Goal: Task Accomplishment & Management: Use online tool/utility

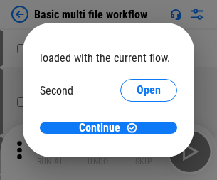
click at [136, 128] on span "Open" at bounding box center [148, 133] width 24 height 11
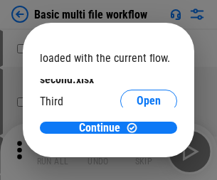
scroll to position [40, 0]
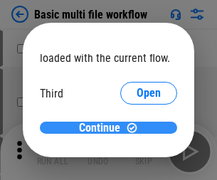
click at [103, 128] on span "Continue" at bounding box center [99, 127] width 41 height 11
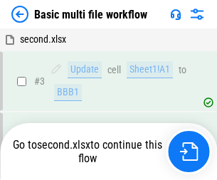
scroll to position [244, 0]
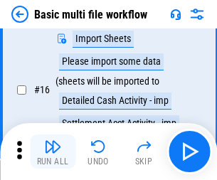
click at [53, 151] on img "button" at bounding box center [52, 146] width 17 height 17
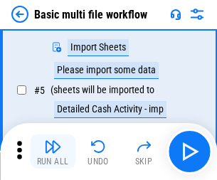
click at [53, 151] on img "button" at bounding box center [52, 146] width 17 height 17
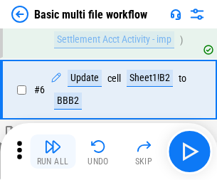
click at [53, 151] on img "button" at bounding box center [52, 146] width 17 height 17
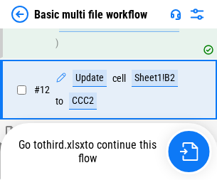
scroll to position [665, 0]
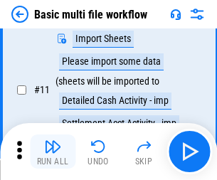
click at [53, 151] on img "button" at bounding box center [52, 146] width 17 height 17
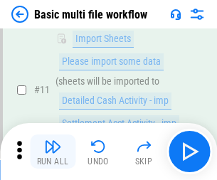
click at [53, 151] on img "button" at bounding box center [52, 146] width 17 height 17
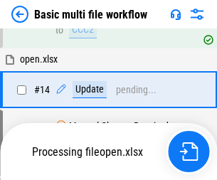
scroll to position [845, 0]
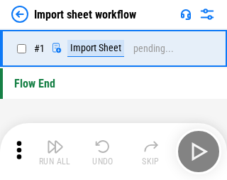
click at [53, 151] on img "button" at bounding box center [55, 146] width 17 height 17
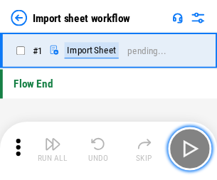
scroll to position [5, 0]
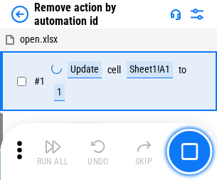
scroll to position [53, 0]
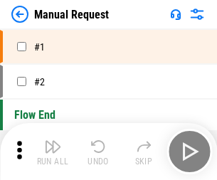
click at [53, 151] on img "button" at bounding box center [52, 146] width 17 height 17
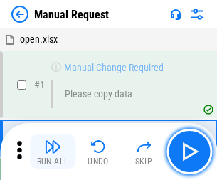
scroll to position [48, 0]
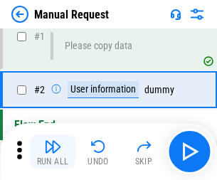
click at [53, 151] on img "button" at bounding box center [52, 146] width 17 height 17
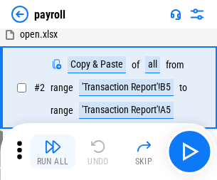
click at [53, 151] on img "button" at bounding box center [52, 146] width 17 height 17
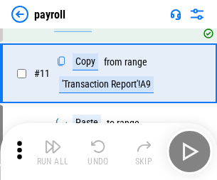
scroll to position [103, 0]
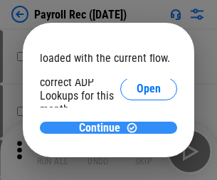
click at [103, 127] on span "Continue" at bounding box center [99, 127] width 41 height 11
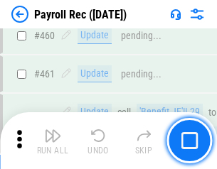
scroll to position [7566, 0]
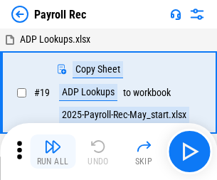
click at [53, 151] on img "button" at bounding box center [52, 146] width 17 height 17
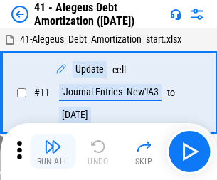
click at [53, 151] on img "button" at bounding box center [52, 146] width 17 height 17
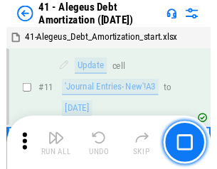
scroll to position [175, 0]
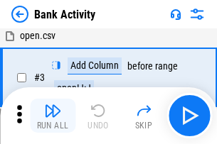
click at [53, 116] on img "button" at bounding box center [52, 110] width 17 height 17
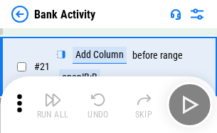
scroll to position [381, 0]
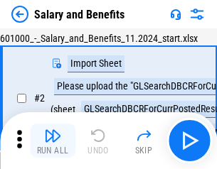
click at [53, 141] on img "button" at bounding box center [52, 135] width 17 height 17
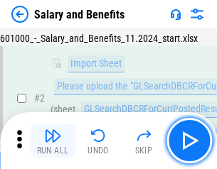
scroll to position [103, 0]
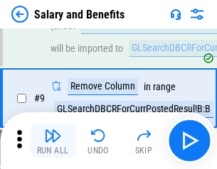
click at [53, 141] on img "button" at bounding box center [52, 135] width 17 height 17
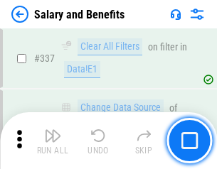
scroll to position [6648, 0]
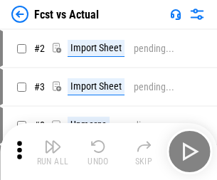
click at [53, 141] on img "button" at bounding box center [52, 146] width 17 height 17
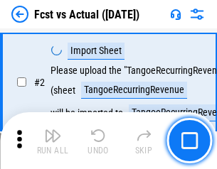
scroll to position [133, 0]
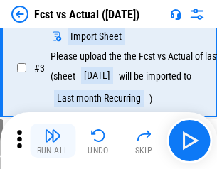
click at [53, 141] on img "button" at bounding box center [52, 135] width 17 height 17
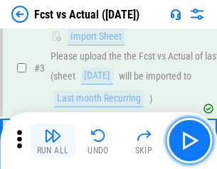
scroll to position [213, 0]
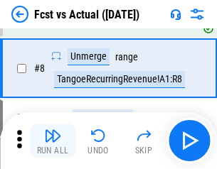
click at [53, 141] on img "button" at bounding box center [52, 135] width 17 height 17
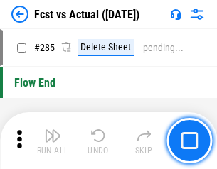
scroll to position [6719, 0]
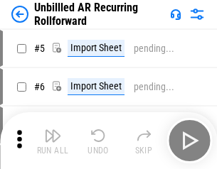
click at [53, 141] on img "button" at bounding box center [52, 135] width 17 height 17
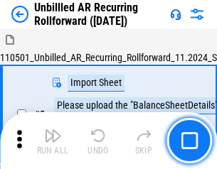
scroll to position [133, 0]
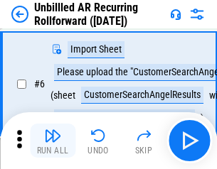
click at [53, 141] on img "button" at bounding box center [52, 135] width 17 height 17
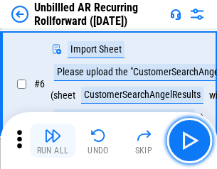
scroll to position [229, 0]
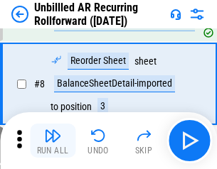
click at [53, 141] on img "button" at bounding box center [52, 135] width 17 height 17
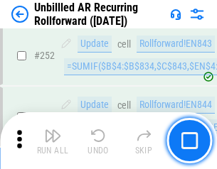
scroll to position [4822, 0]
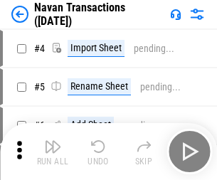
click at [53, 141] on img "button" at bounding box center [52, 146] width 17 height 17
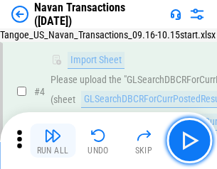
scroll to position [122, 0]
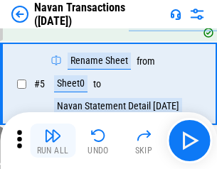
click at [53, 141] on img "button" at bounding box center [52, 135] width 17 height 17
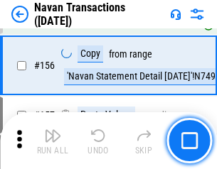
scroll to position [4603, 0]
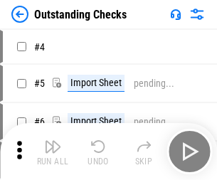
click at [53, 141] on img "button" at bounding box center [52, 146] width 17 height 17
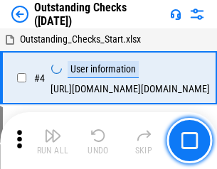
scroll to position [148, 0]
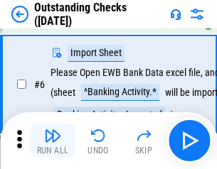
click at [53, 141] on img "button" at bounding box center [52, 135] width 17 height 17
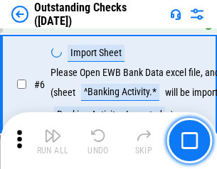
scroll to position [229, 0]
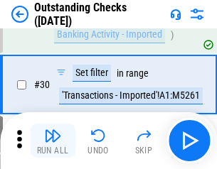
click at [53, 141] on img "button" at bounding box center [52, 135] width 17 height 17
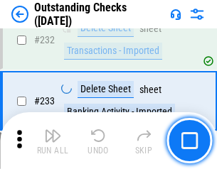
scroll to position [4311, 0]
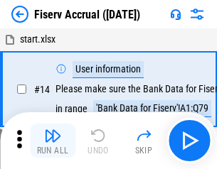
click at [53, 141] on img "button" at bounding box center [52, 135] width 17 height 17
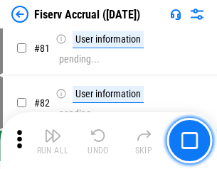
scroll to position [1866, 0]
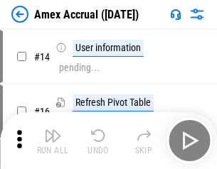
click at [53, 141] on img "button" at bounding box center [52, 135] width 17 height 17
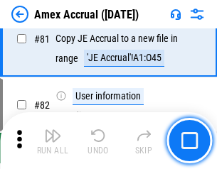
scroll to position [1843, 0]
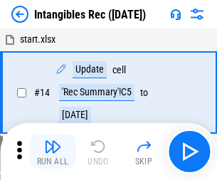
click at [53, 151] on img "button" at bounding box center [52, 146] width 17 height 17
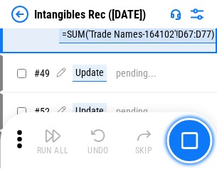
scroll to position [553, 0]
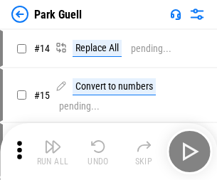
click at [53, 141] on img "button" at bounding box center [52, 146] width 17 height 17
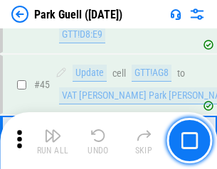
scroll to position [1775, 0]
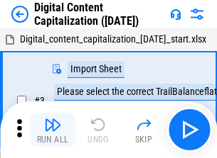
click at [53, 119] on img "button" at bounding box center [52, 124] width 17 height 17
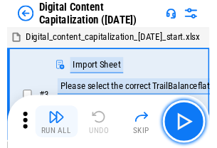
scroll to position [133, 0]
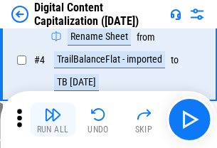
click at [53, 119] on img "button" at bounding box center [52, 114] width 17 height 17
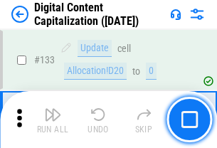
scroll to position [1506, 0]
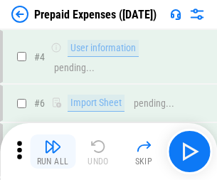
click at [53, 141] on img "button" at bounding box center [52, 146] width 17 height 17
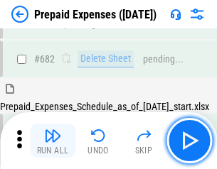
scroll to position [3904, 0]
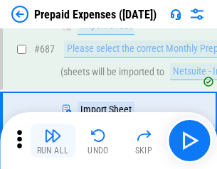
click at [53, 141] on img "button" at bounding box center [52, 135] width 17 height 17
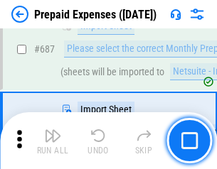
scroll to position [3976, 0]
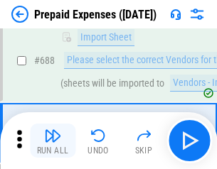
click at [53, 141] on img "button" at bounding box center [52, 135] width 17 height 17
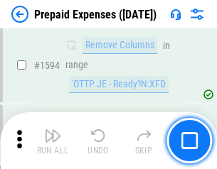
scroll to position [13823, 0]
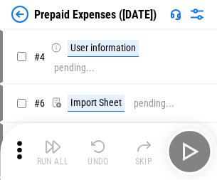
click at [53, 151] on img "button" at bounding box center [52, 146] width 17 height 17
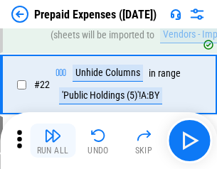
click at [53, 141] on img "button" at bounding box center [52, 135] width 17 height 17
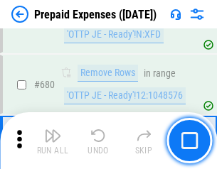
scroll to position [4944, 0]
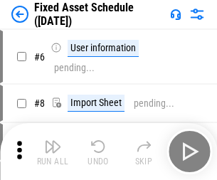
click at [53, 151] on img "button" at bounding box center [52, 146] width 17 height 17
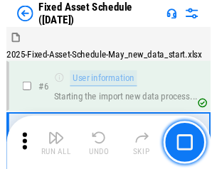
scroll to position [149, 0]
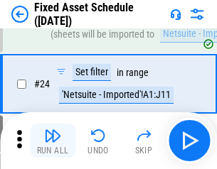
click at [53, 141] on img "button" at bounding box center [52, 135] width 17 height 17
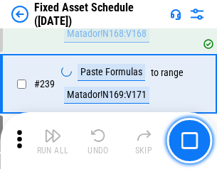
scroll to position [4398, 0]
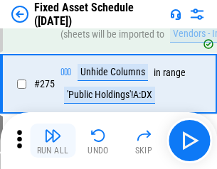
click at [53, 141] on img "button" at bounding box center [52, 135] width 17 height 17
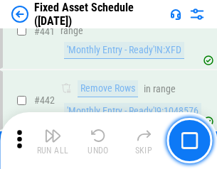
scroll to position [6347, 0]
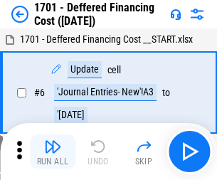
click at [53, 151] on img "button" at bounding box center [52, 146] width 17 height 17
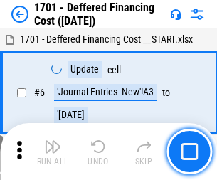
scroll to position [170, 0]
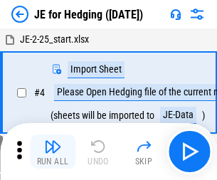
click at [53, 141] on img "button" at bounding box center [52, 146] width 17 height 17
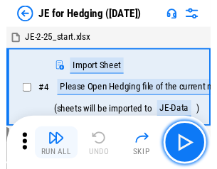
scroll to position [80, 0]
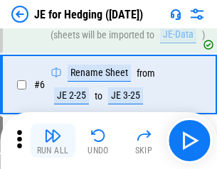
click at [53, 141] on img "button" at bounding box center [52, 135] width 17 height 17
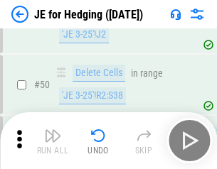
scroll to position [919, 0]
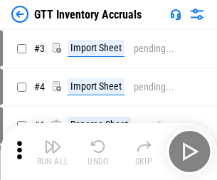
click at [53, 141] on img "button" at bounding box center [52, 146] width 17 height 17
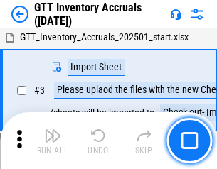
scroll to position [92, 0]
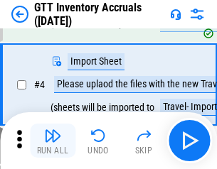
click at [53, 141] on img "button" at bounding box center [52, 135] width 17 height 17
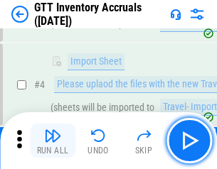
scroll to position [164, 0]
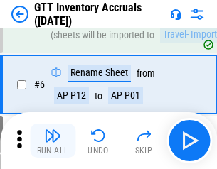
click at [53, 141] on img "button" at bounding box center [52, 135] width 17 height 17
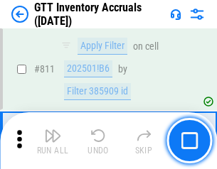
scroll to position [10776, 0]
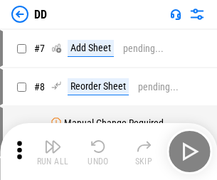
click at [53, 151] on img "button" at bounding box center [52, 146] width 17 height 17
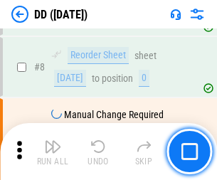
scroll to position [137, 0]
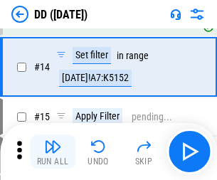
click at [53, 151] on img "button" at bounding box center [52, 146] width 17 height 17
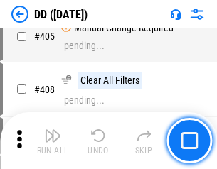
scroll to position [6352, 0]
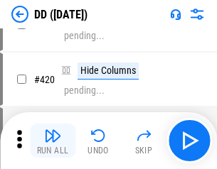
click at [53, 141] on img "button" at bounding box center [52, 135] width 17 height 17
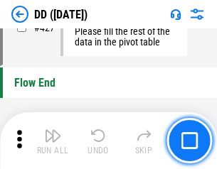
scroll to position [6795, 0]
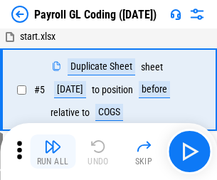
click at [53, 151] on img "button" at bounding box center [52, 146] width 17 height 17
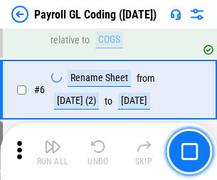
scroll to position [170, 0]
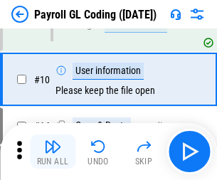
click at [53, 151] on img "button" at bounding box center [52, 146] width 17 height 17
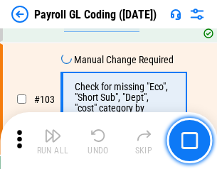
scroll to position [3331, 0]
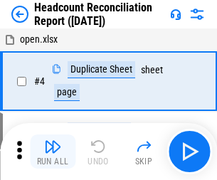
click at [53, 151] on img "button" at bounding box center [52, 146] width 17 height 17
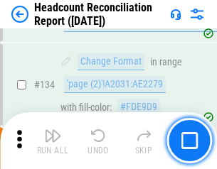
scroll to position [1707, 0]
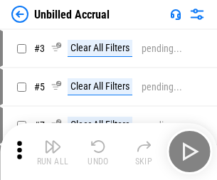
click at [53, 151] on img "button" at bounding box center [52, 146] width 17 height 17
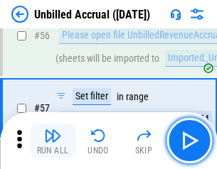
scroll to position [1555, 0]
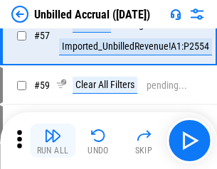
click at [53, 141] on img "button" at bounding box center [52, 135] width 17 height 17
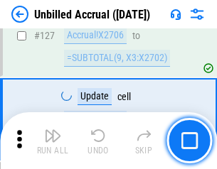
scroll to position [4229, 0]
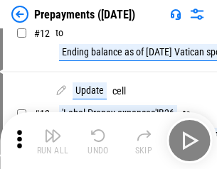
scroll to position [89, 0]
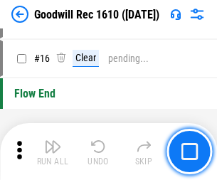
scroll to position [243, 0]
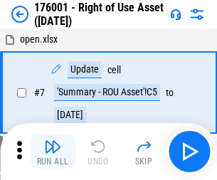
click at [53, 151] on img "button" at bounding box center [52, 146] width 17 height 17
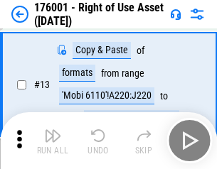
scroll to position [92, 0]
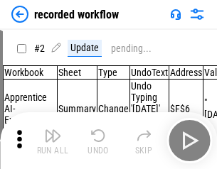
click at [53, 141] on img "button" at bounding box center [52, 135] width 17 height 17
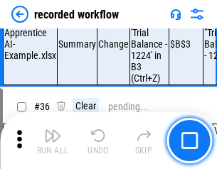
scroll to position [4438, 0]
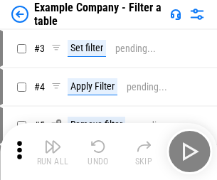
click at [53, 151] on img "button" at bounding box center [52, 146] width 17 height 17
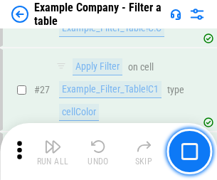
scroll to position [1299, 0]
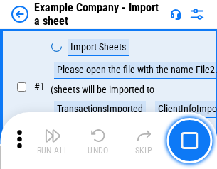
scroll to position [119, 0]
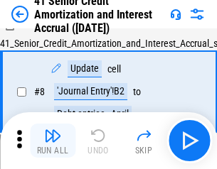
click at [53, 141] on img "button" at bounding box center [52, 135] width 17 height 17
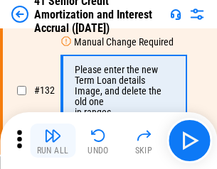
click at [53, 141] on img "button" at bounding box center [52, 135] width 17 height 17
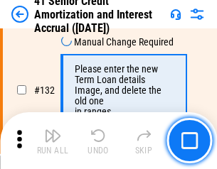
scroll to position [1484, 0]
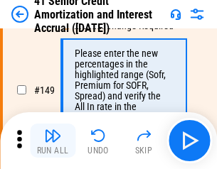
click at [53, 141] on img "button" at bounding box center [52, 135] width 17 height 17
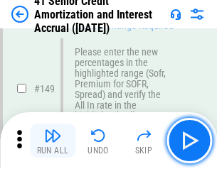
scroll to position [1633, 0]
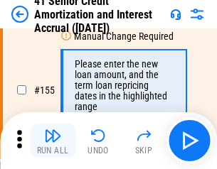
click at [53, 141] on img "button" at bounding box center [52, 135] width 17 height 17
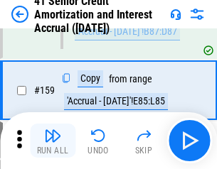
click at [53, 141] on img "button" at bounding box center [52, 135] width 17 height 17
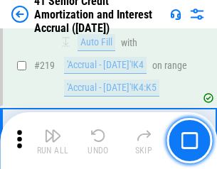
scroll to position [3180, 0]
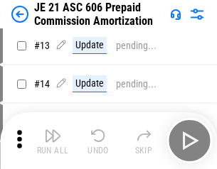
click at [53, 141] on img "button" at bounding box center [52, 135] width 17 height 17
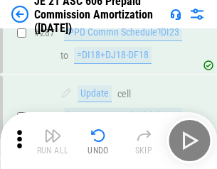
scroll to position [2612, 0]
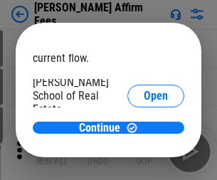
click at [143, 165] on span "Open" at bounding box center [155, 170] width 24 height 11
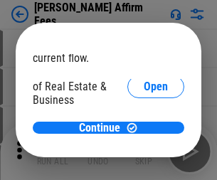
click at [143, 148] on span "Open" at bounding box center [155, 153] width 24 height 11
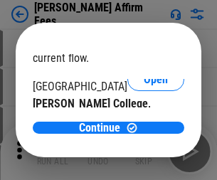
click at [143, 133] on span "Open" at bounding box center [155, 138] width 24 height 11
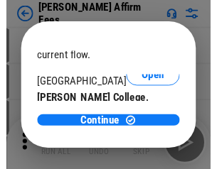
scroll to position [223, 0]
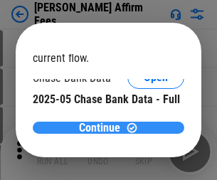
click at [103, 127] on span "Continue" at bounding box center [99, 127] width 41 height 11
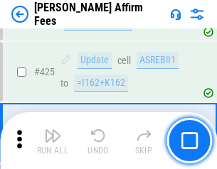
scroll to position [3266, 0]
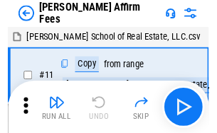
scroll to position [14, 0]
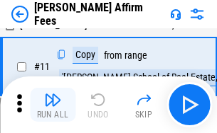
click at [53, 105] on img "button" at bounding box center [52, 100] width 17 height 17
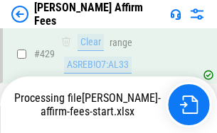
scroll to position [3723, 0]
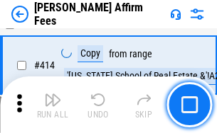
scroll to position [2839, 0]
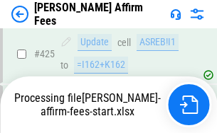
scroll to position [3723, 0]
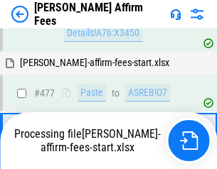
scroll to position [3788, 0]
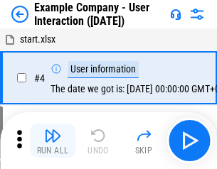
click at [53, 141] on img "button" at bounding box center [52, 135] width 17 height 17
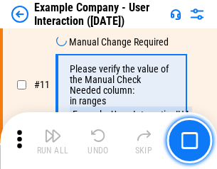
scroll to position [307, 0]
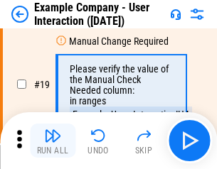
click at [53, 141] on img "button" at bounding box center [52, 135] width 17 height 17
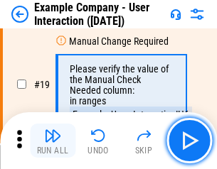
click at [53, 141] on img "button" at bounding box center [52, 135] width 17 height 17
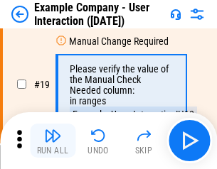
click at [53, 141] on img "button" at bounding box center [52, 135] width 17 height 17
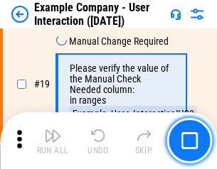
scroll to position [392, 0]
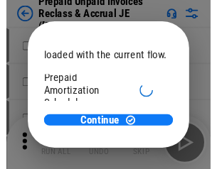
scroll to position [84, 0]
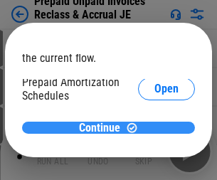
click at [103, 127] on span "Continue" at bounding box center [99, 127] width 41 height 11
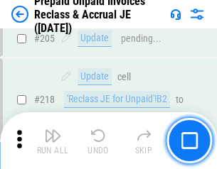
scroll to position [1840, 0]
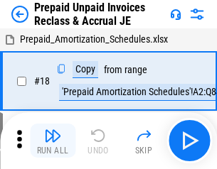
click at [53, 141] on img "button" at bounding box center [52, 135] width 17 height 17
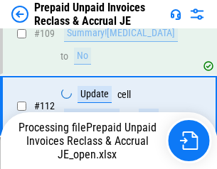
scroll to position [1840, 0]
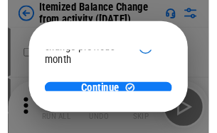
scroll to position [104, 0]
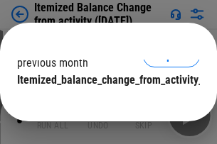
click at [103, 103] on span "Continue" at bounding box center [99, 108] width 41 height 11
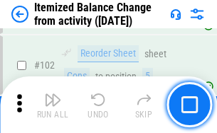
scroll to position [2375, 0]
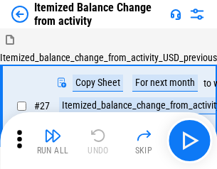
scroll to position [22, 0]
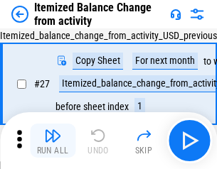
click at [53, 141] on img "button" at bounding box center [52, 135] width 17 height 17
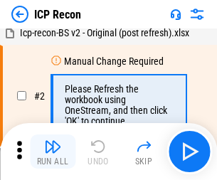
click at [53, 151] on img "button" at bounding box center [52, 146] width 17 height 17
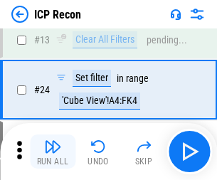
click at [53, 151] on img "button" at bounding box center [52, 146] width 17 height 17
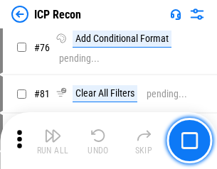
scroll to position [1276, 0]
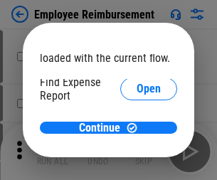
click at [136, 165] on span "Open" at bounding box center [148, 170] width 24 height 11
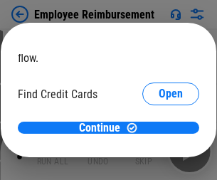
scroll to position [83, 0]
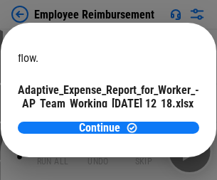
click at [158, 119] on span "Open" at bounding box center [170, 124] width 24 height 11
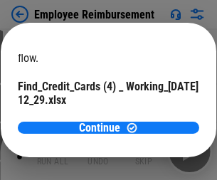
scroll to position [148, 0]
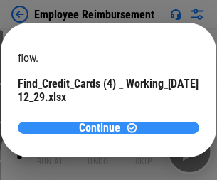
click at [103, 127] on span "Continue" at bounding box center [99, 127] width 41 height 11
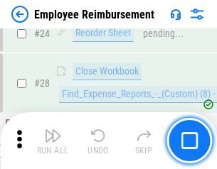
scroll to position [664, 0]
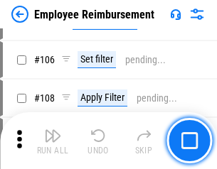
click at [53, 141] on img "button" at bounding box center [52, 135] width 17 height 17
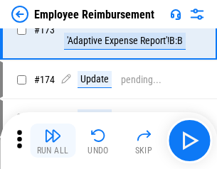
click at [53, 141] on img "button" at bounding box center [52, 135] width 17 height 17
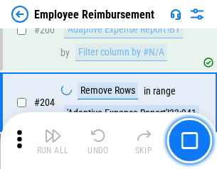
scroll to position [3592, 0]
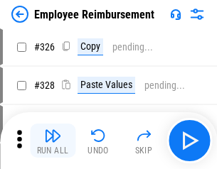
click at [53, 141] on img "button" at bounding box center [52, 135] width 17 height 17
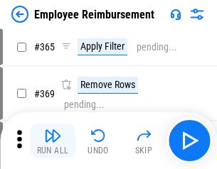
click at [53, 141] on img "button" at bounding box center [52, 135] width 17 height 17
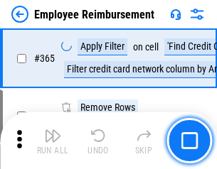
scroll to position [7319, 0]
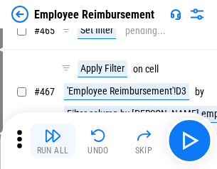
click at [53, 141] on img "button" at bounding box center [52, 135] width 17 height 17
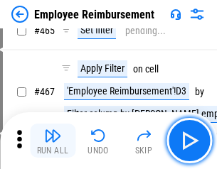
click at [53, 141] on img "button" at bounding box center [52, 135] width 17 height 17
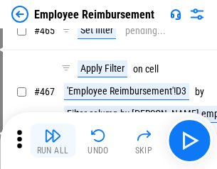
click at [53, 141] on img "button" at bounding box center [52, 135] width 17 height 17
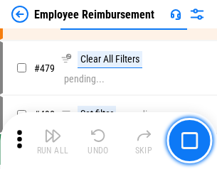
scroll to position [8768, 0]
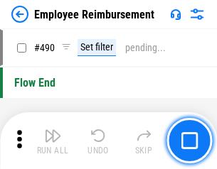
click at [53, 141] on img "button" at bounding box center [52, 135] width 17 height 17
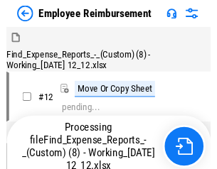
scroll to position [289, 0]
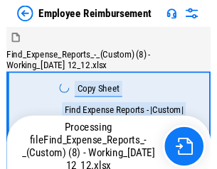
scroll to position [48, 0]
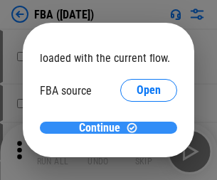
click at [103, 128] on span "Continue" at bounding box center [99, 127] width 41 height 11
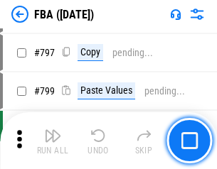
scroll to position [12343, 0]
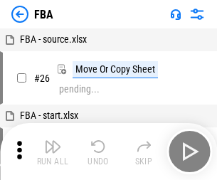
scroll to position [14, 0]
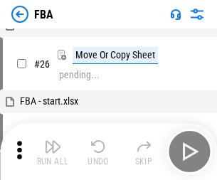
click at [53, 151] on img "button" at bounding box center [52, 146] width 17 height 17
